Goal: Find specific page/section: Find specific page/section

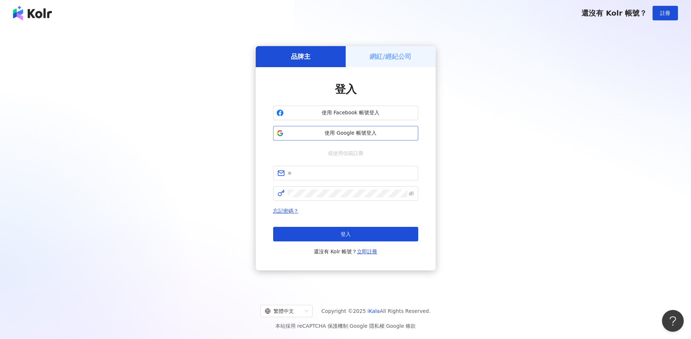
click at [363, 131] on span "使用 Google 帳號登入" at bounding box center [351, 133] width 128 height 7
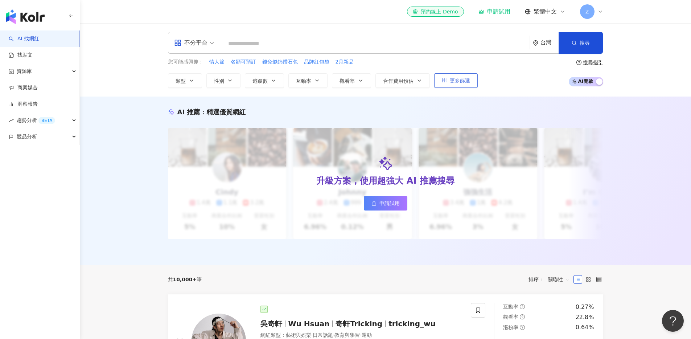
click at [450, 83] on button "更多篩選" at bounding box center [456, 80] width 44 height 15
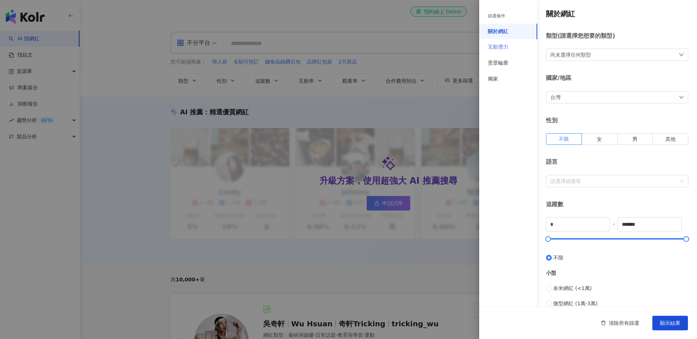
click at [509, 46] on div "互動潛力" at bounding box center [508, 47] width 58 height 16
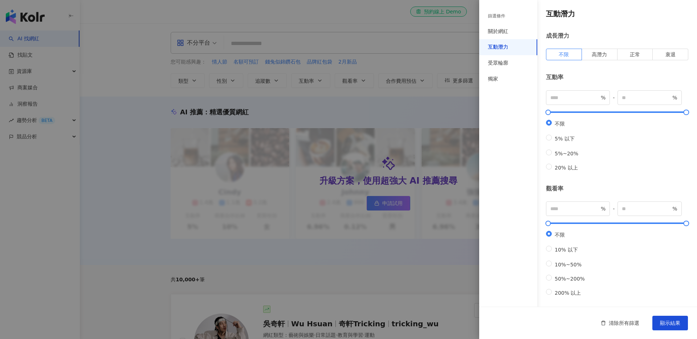
click at [458, 91] on div at bounding box center [348, 169] width 697 height 339
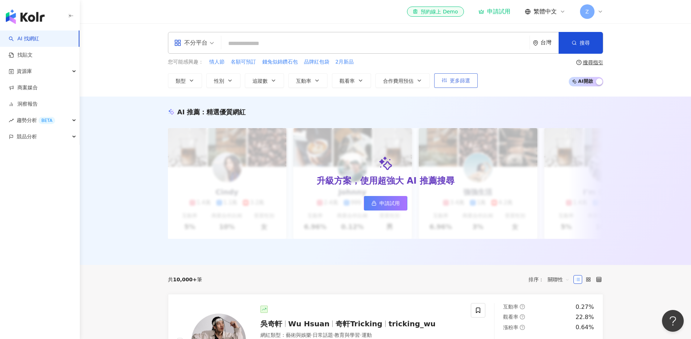
click at [457, 82] on span "更多篩選" at bounding box center [460, 81] width 20 height 6
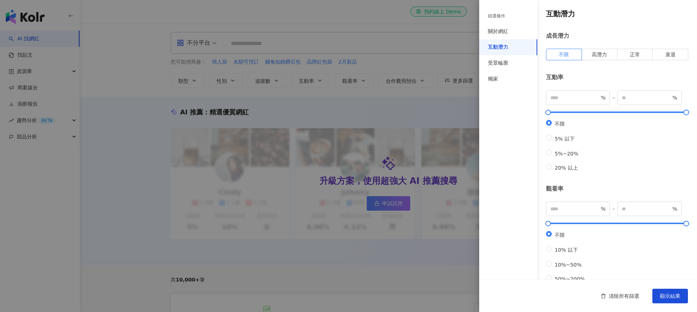
click at [105, 96] on div at bounding box center [348, 156] width 697 height 312
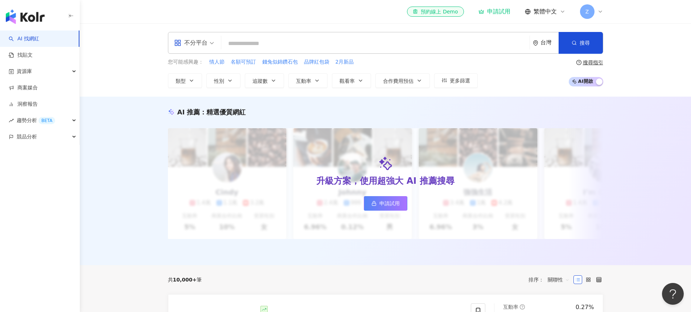
click at [595, 9] on div "Z" at bounding box center [591, 11] width 23 height 15
